Goal: Task Accomplishment & Management: Manage account settings

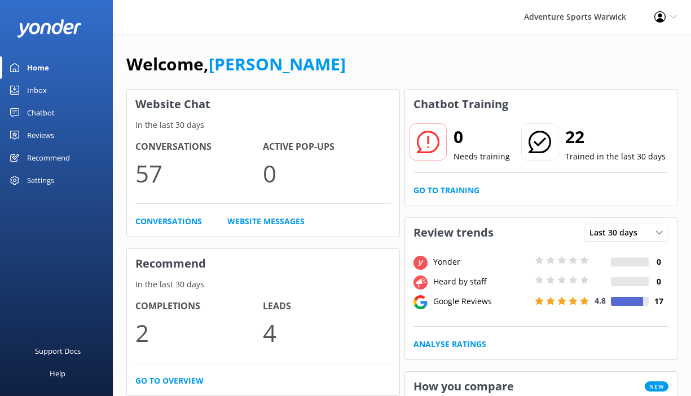
click at [39, 182] on div "Settings" at bounding box center [40, 180] width 27 height 23
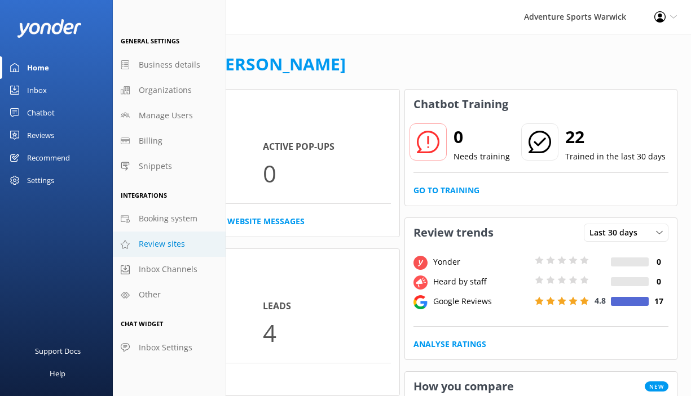
click at [147, 247] on span "Review sites" at bounding box center [162, 244] width 46 height 12
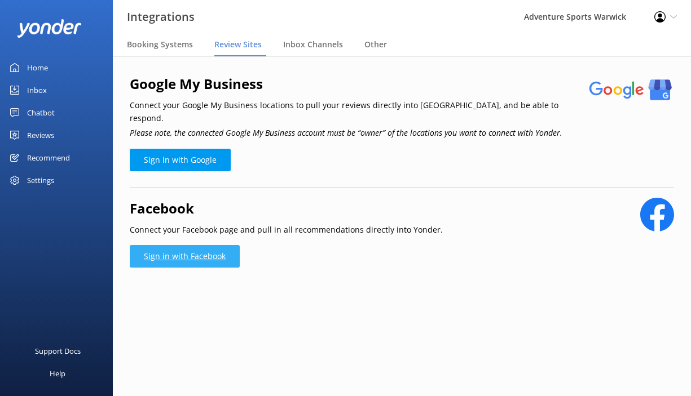
click at [164, 245] on link "Sign in with Facebook" at bounding box center [185, 256] width 110 height 23
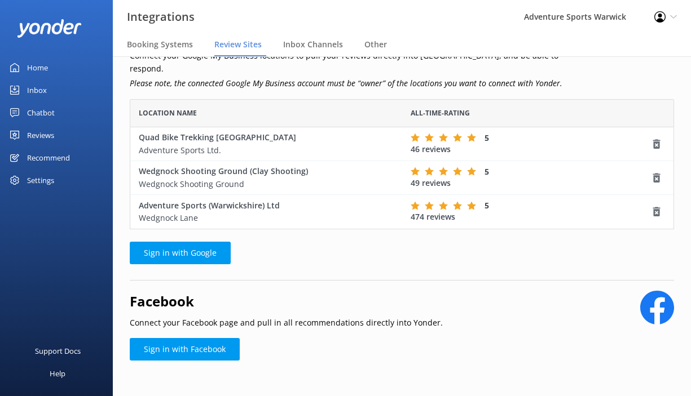
scroll to position [49, 0]
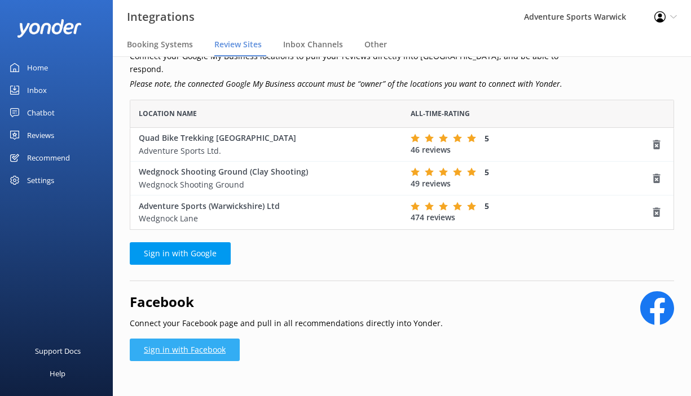
click at [187, 339] on link "Sign in with Facebook" at bounding box center [185, 350] width 110 height 23
click at [196, 342] on link "Sign in with Facebook" at bounding box center [185, 350] width 110 height 23
